Goal: Information Seeking & Learning: Learn about a topic

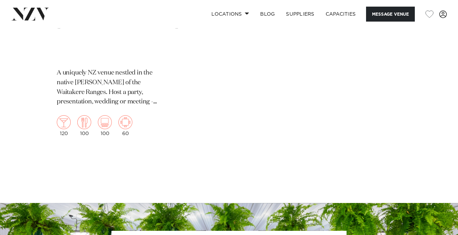
scroll to position [1523, 0]
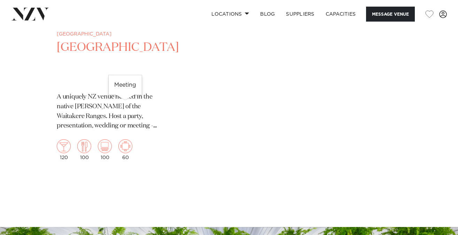
click at [124, 139] on img "1 / 1" at bounding box center [125, 146] width 14 height 14
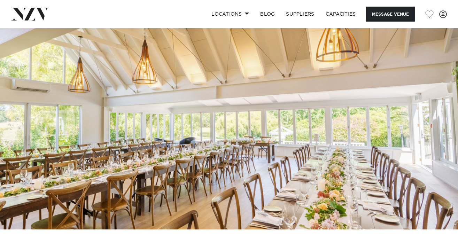
scroll to position [14, 0]
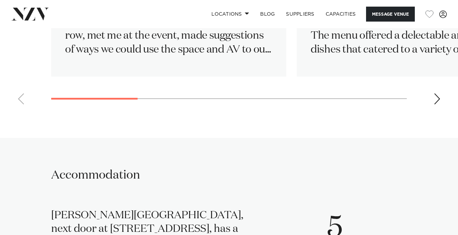
scroll to position [1301, 0]
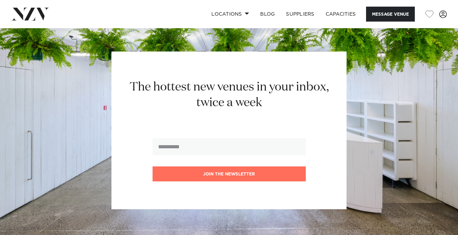
scroll to position [2467, 0]
